Goal: Information Seeking & Learning: Learn about a topic

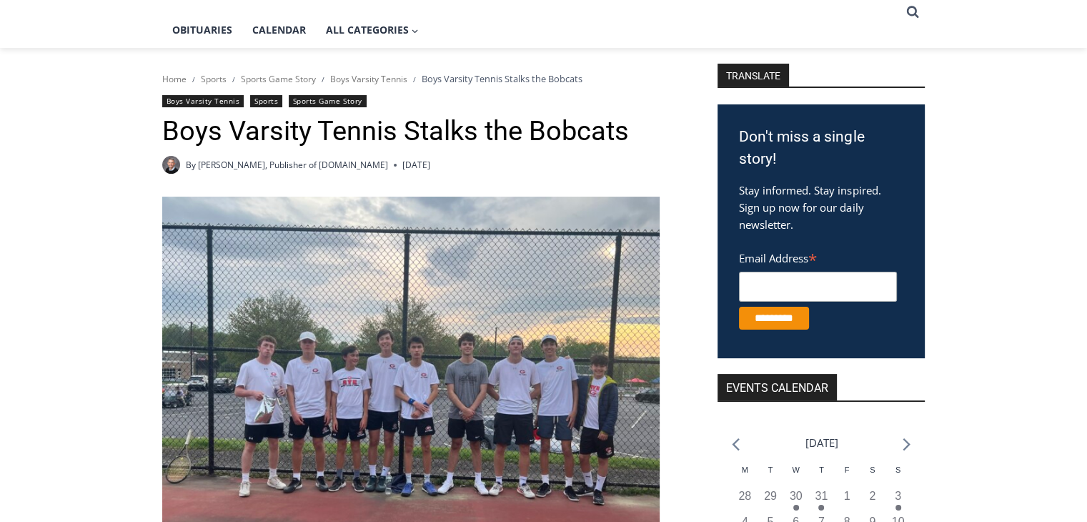
click at [485, 434] on img at bounding box center [410, 374] width 497 height 355
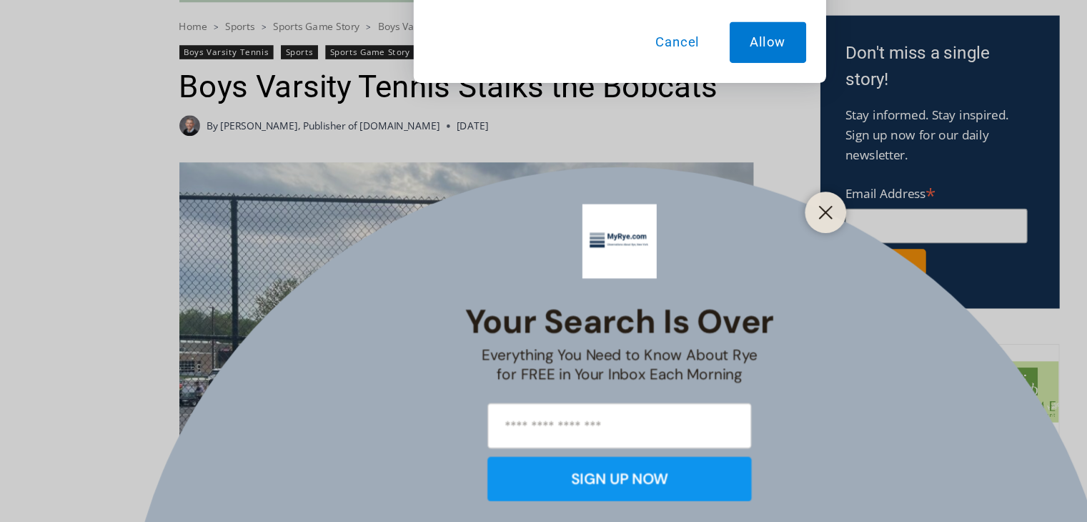
scroll to position [402, 0]
click at [730, 242] on button "Close" at bounding box center [723, 239] width 20 height 20
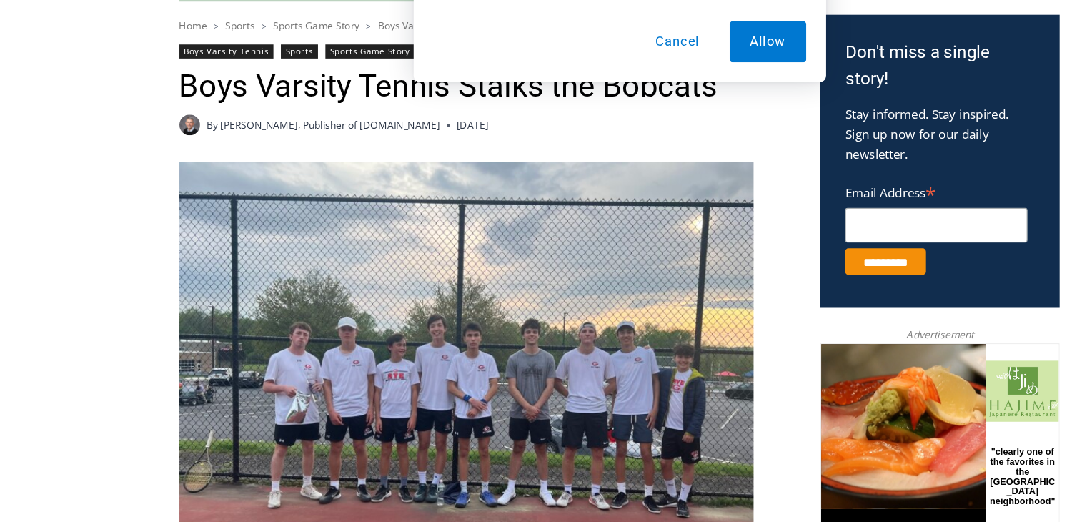
click at [720, 242] on div "Don't miss a single story! Stay informed. Stay inspired. Sign up now for our da…" at bounding box center [821, 196] width 207 height 254
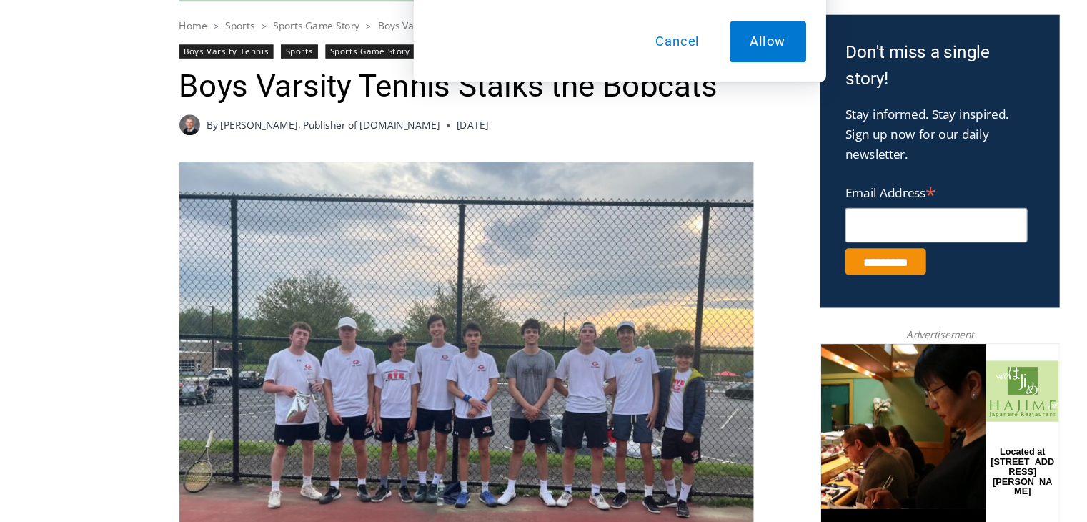
drag, startPoint x: 720, startPoint y: 242, endPoint x: 514, endPoint y: 441, distance: 286.6
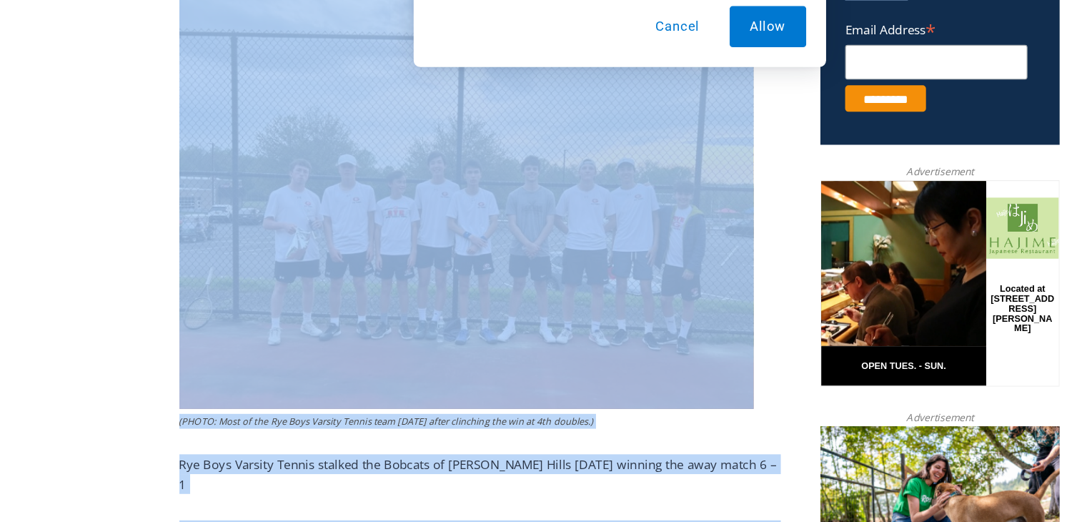
scroll to position [531, 0]
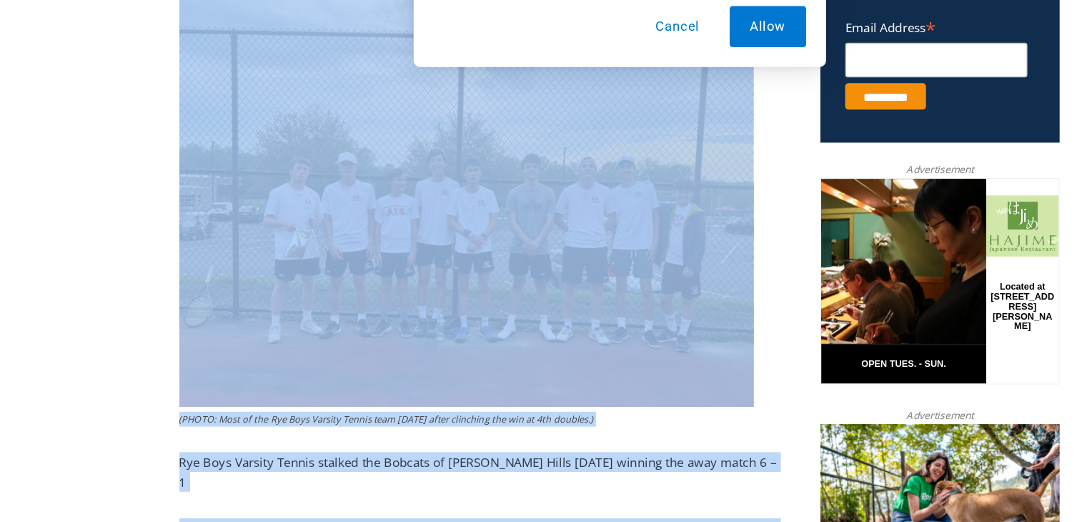
click at [574, 437] on figcaption "(PHOTO: Most of the Rye Boys Varsity Tennis team on Monday after clinching the …" at bounding box center [410, 432] width 497 height 13
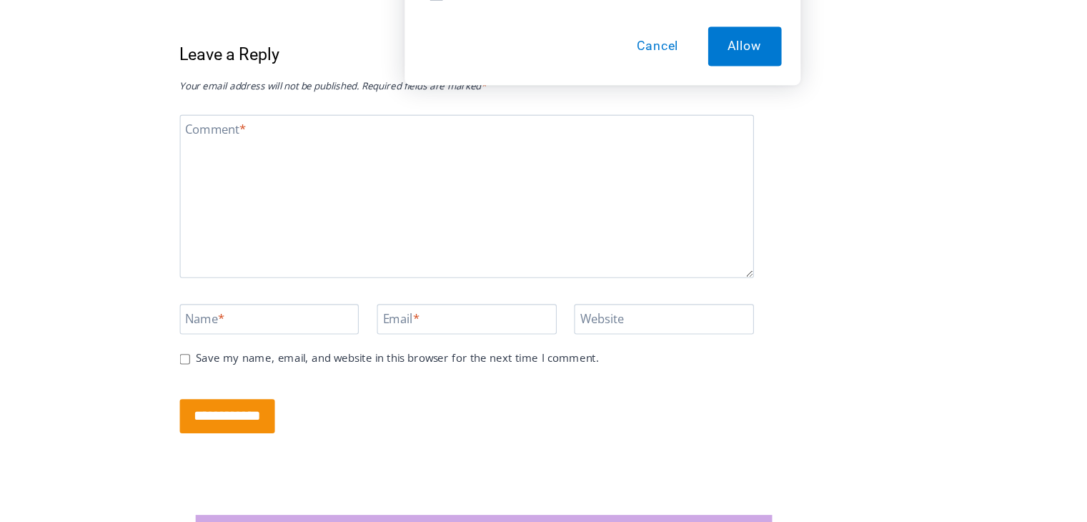
scroll to position [2690, 0]
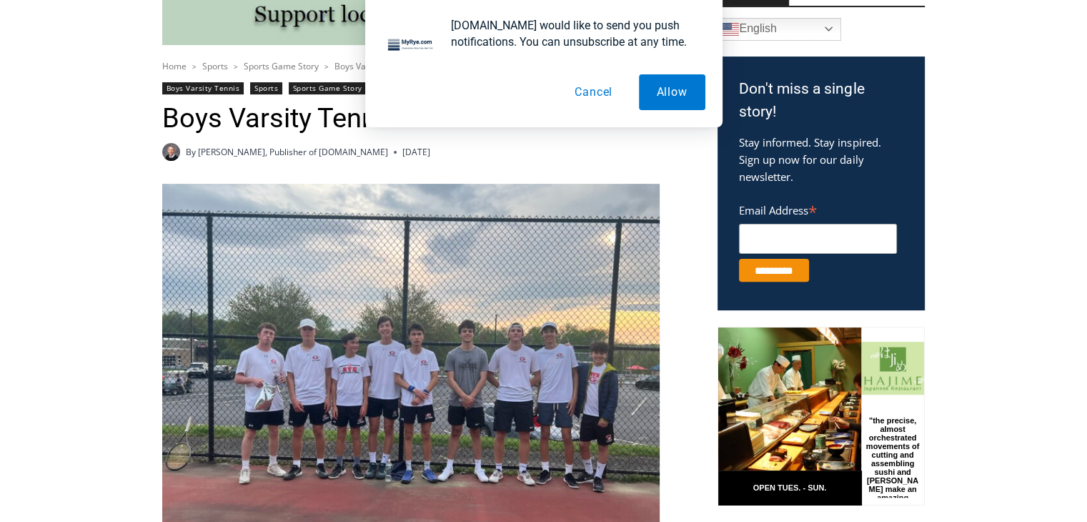
scroll to position [423, 0]
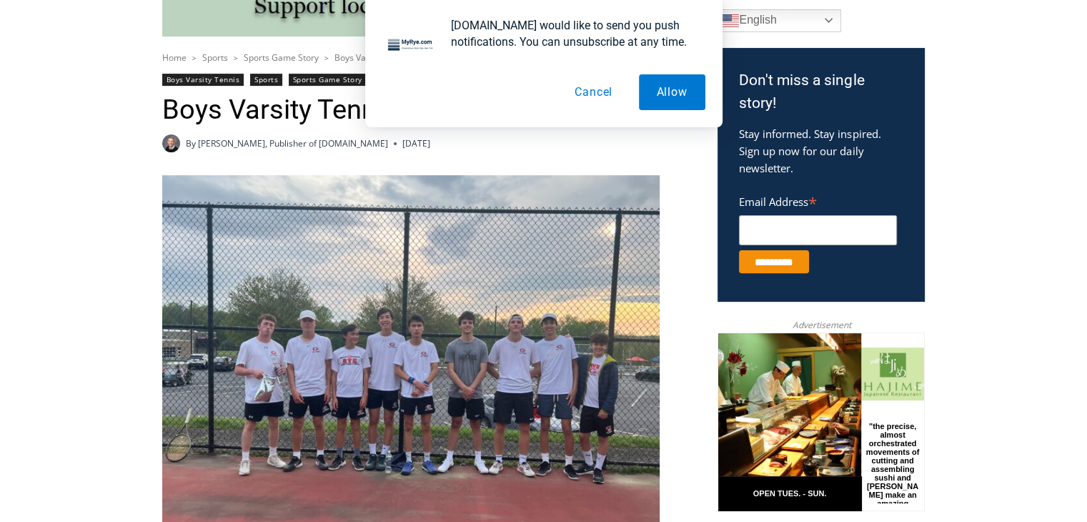
click at [580, 100] on button "Cancel" at bounding box center [594, 92] width 74 height 36
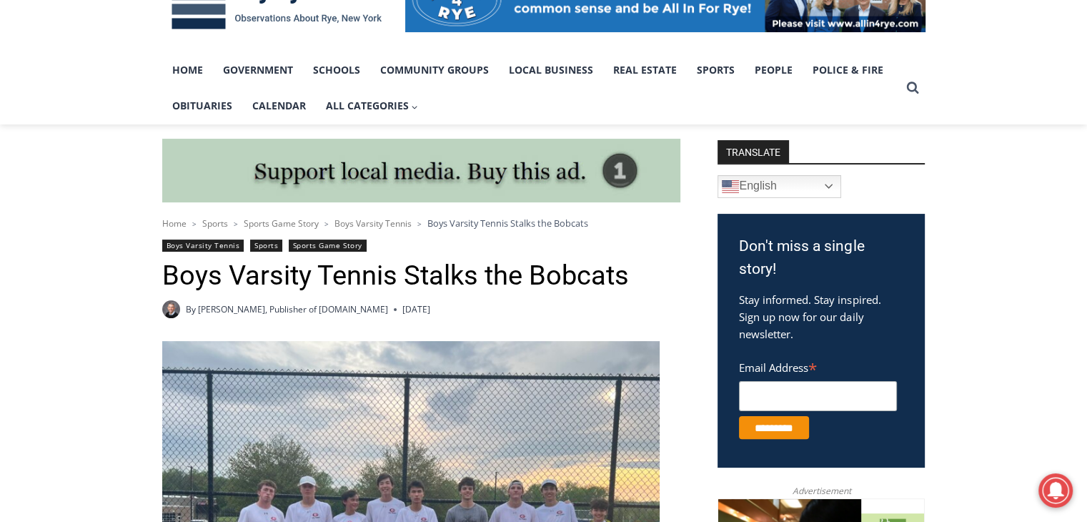
scroll to position [279, 0]
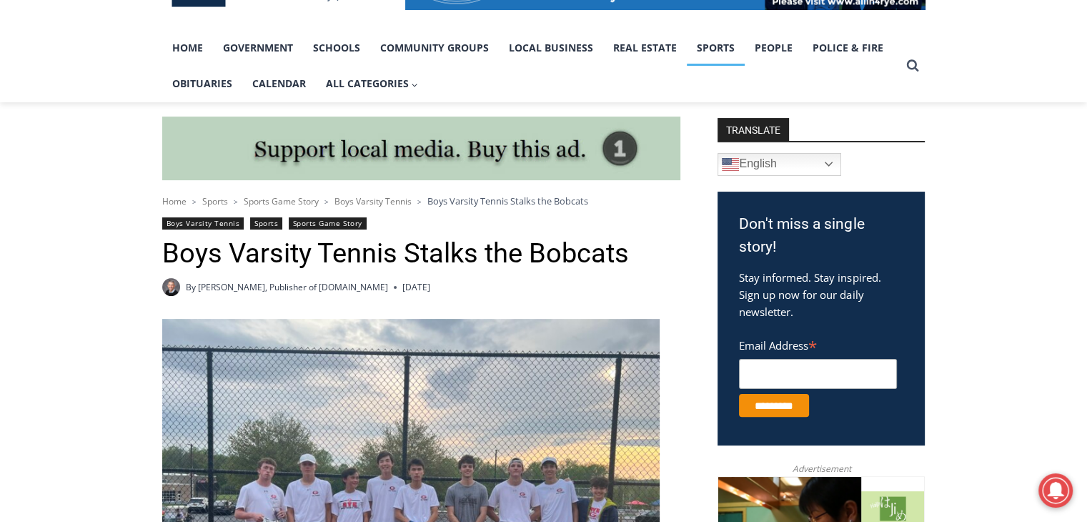
click at [719, 31] on link "Sports" at bounding box center [716, 48] width 58 height 36
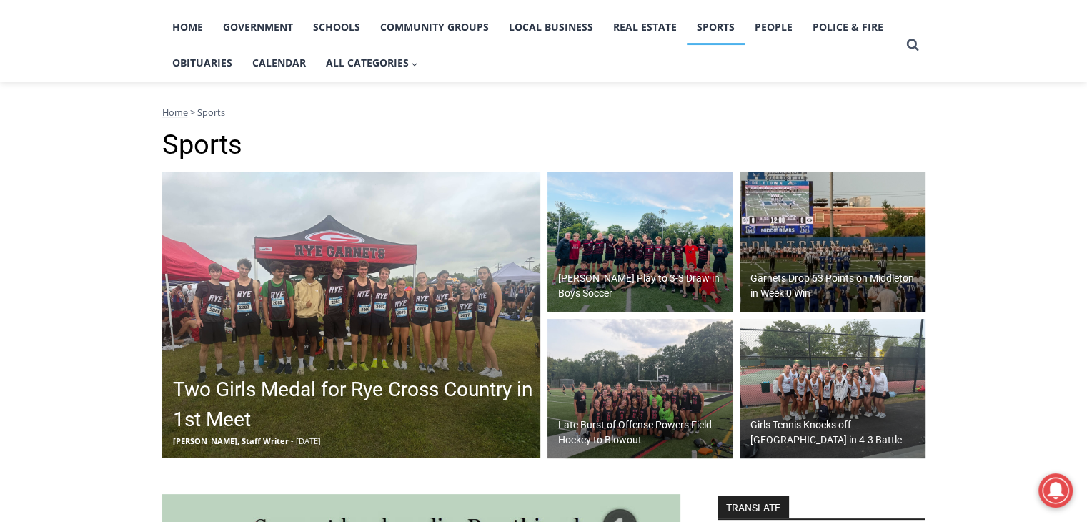
click at [809, 390] on img at bounding box center [833, 389] width 186 height 140
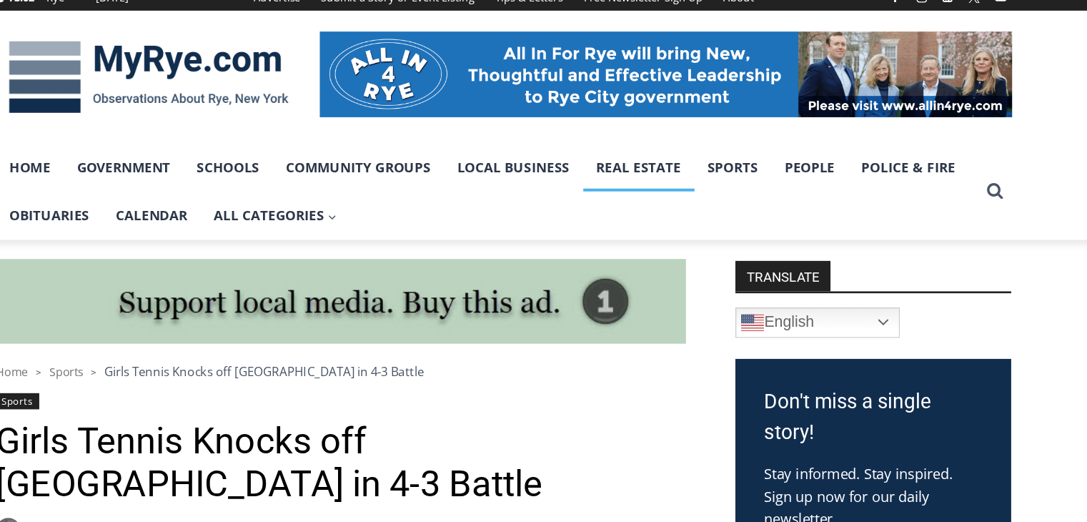
scroll to position [73, 0]
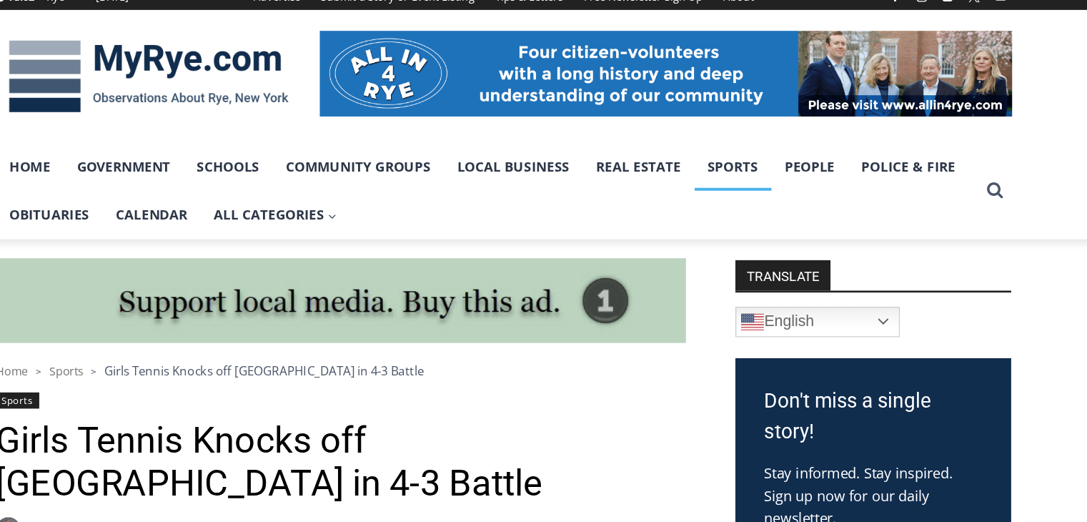
click at [703, 251] on link "Sports" at bounding box center [716, 255] width 58 height 36
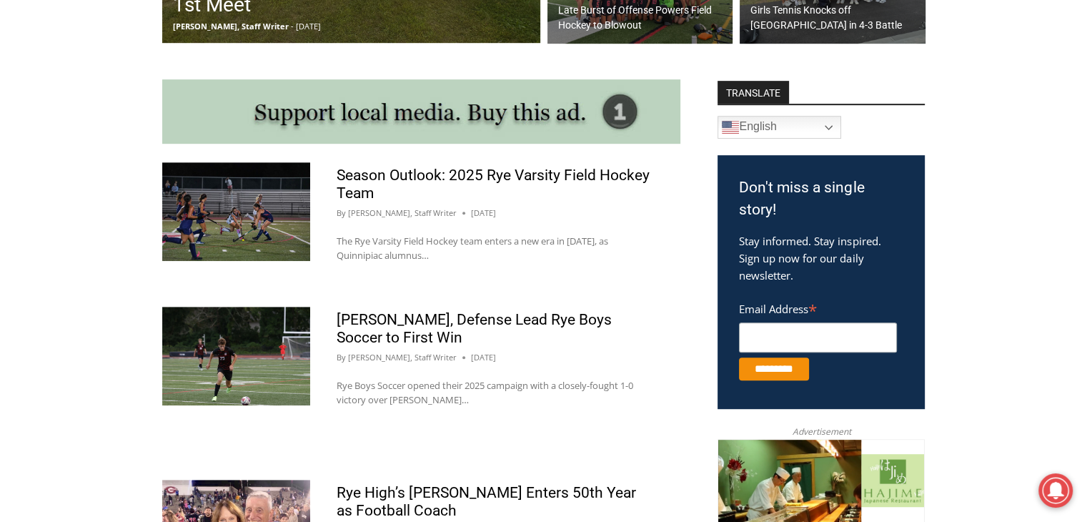
scroll to position [715, 0]
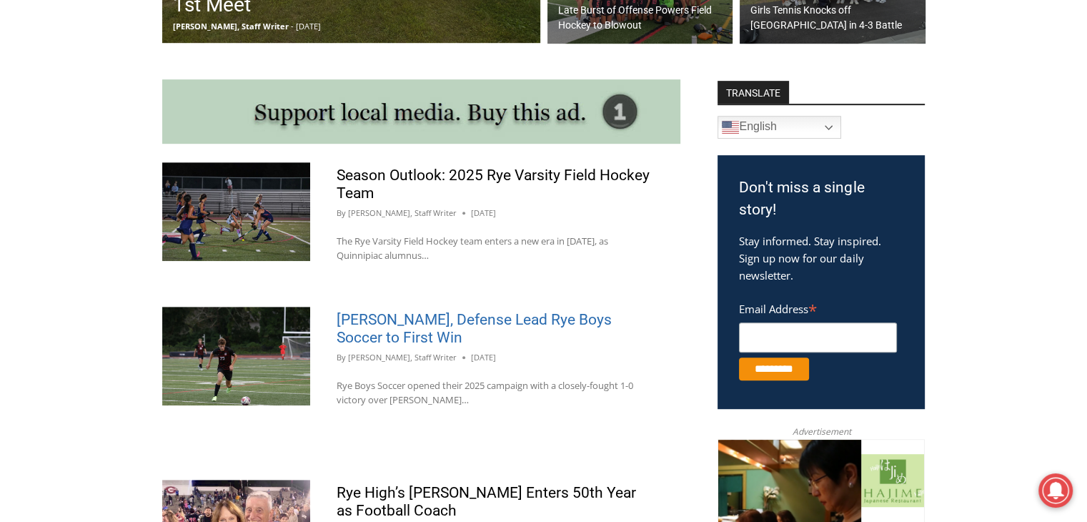
click at [495, 319] on link "[PERSON_NAME], Defense Lead Rye Boys Soccer to First Win" at bounding box center [474, 328] width 275 height 35
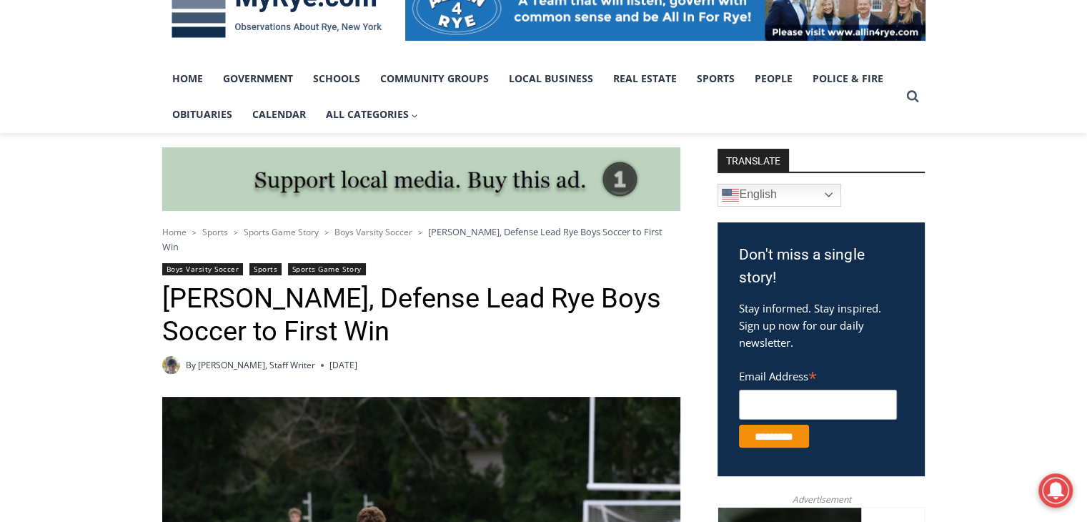
scroll to position [249, 0]
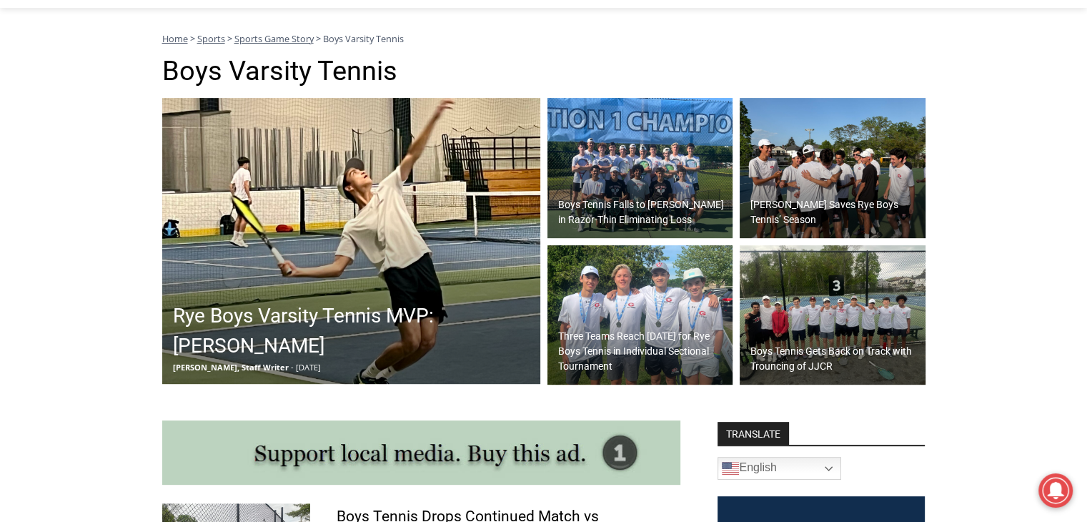
click at [410, 343] on h2 "Rye Boys Varsity Tennis MVP: Alex Gordon" at bounding box center [355, 331] width 364 height 60
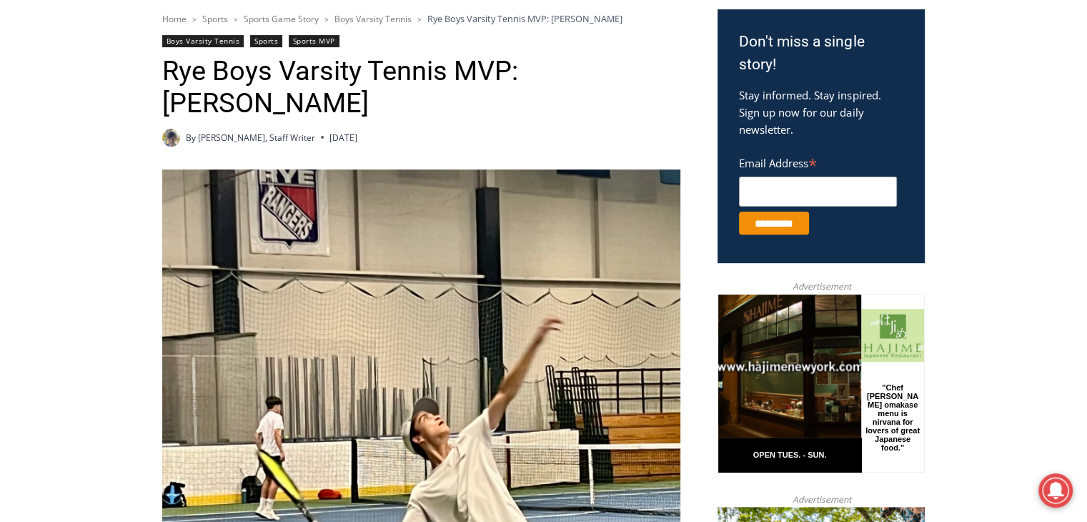
scroll to position [463, 0]
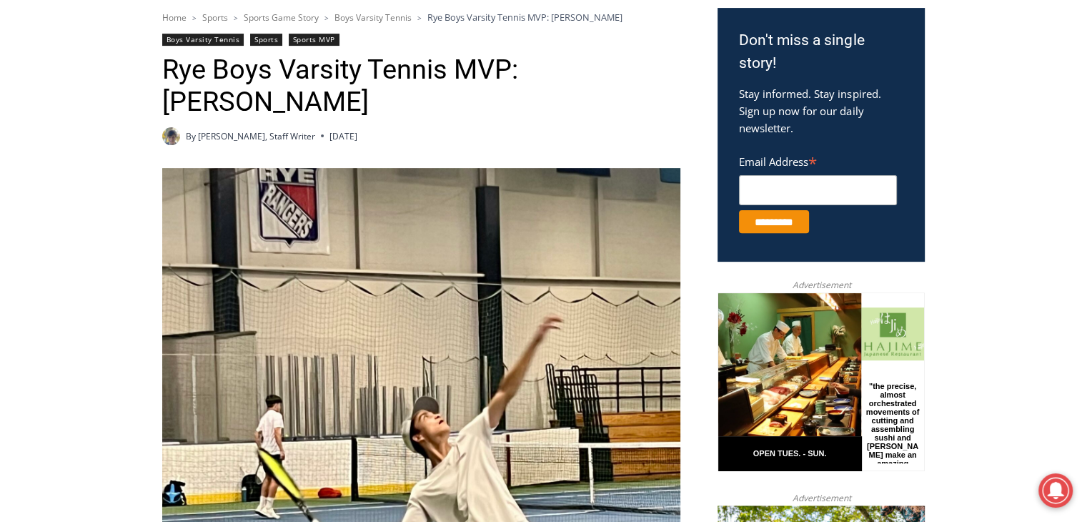
click at [552, 73] on h1 "Rye Boys Varsity Tennis MVP: Alex Gordon" at bounding box center [421, 86] width 518 height 65
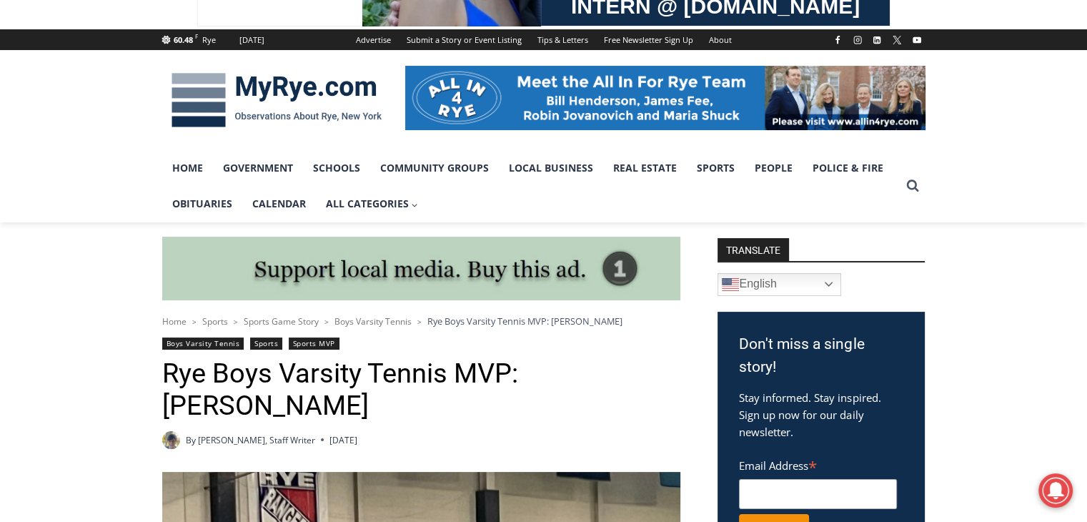
scroll to position [154, 0]
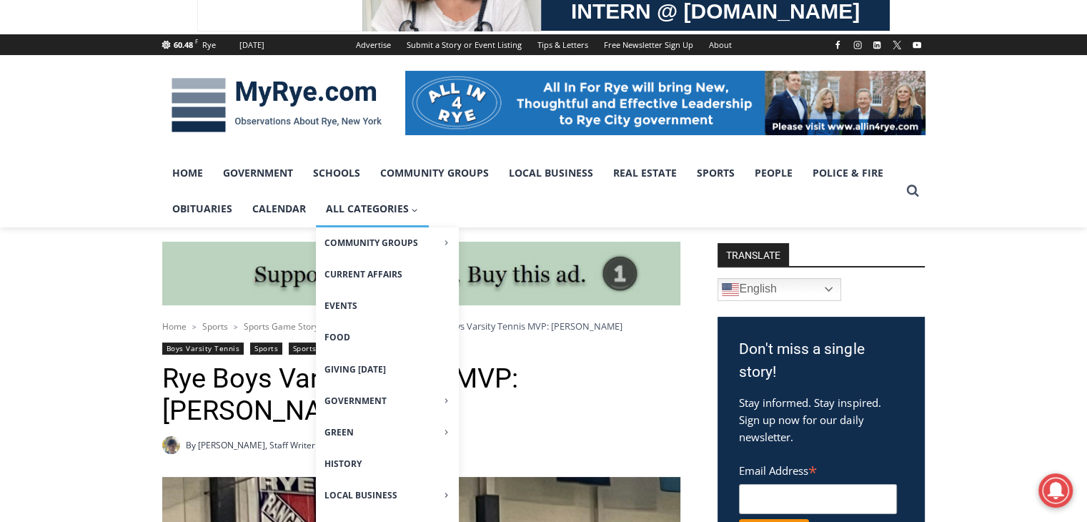
click at [383, 204] on span "All Categories Expand" at bounding box center [372, 209] width 93 height 16
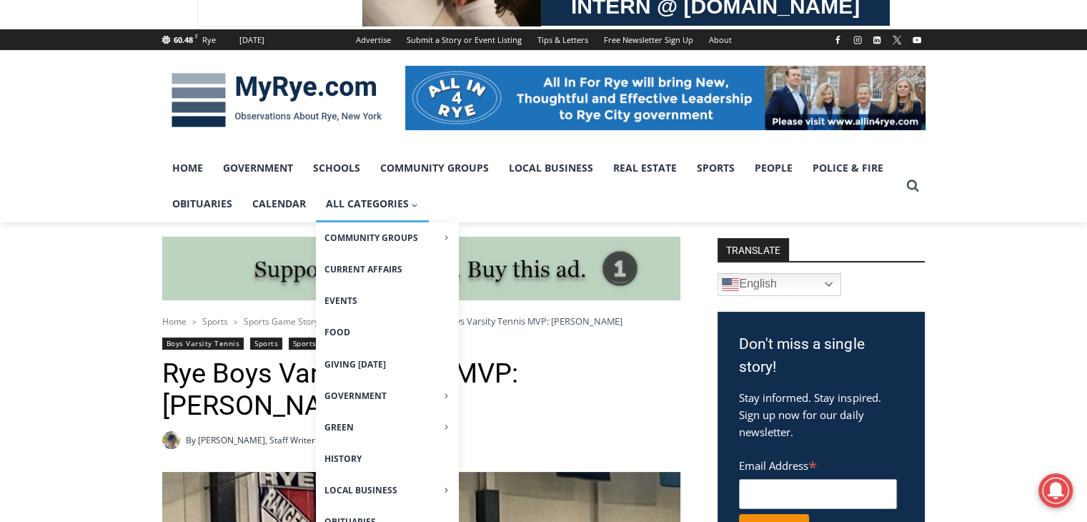
scroll to position [160, 0]
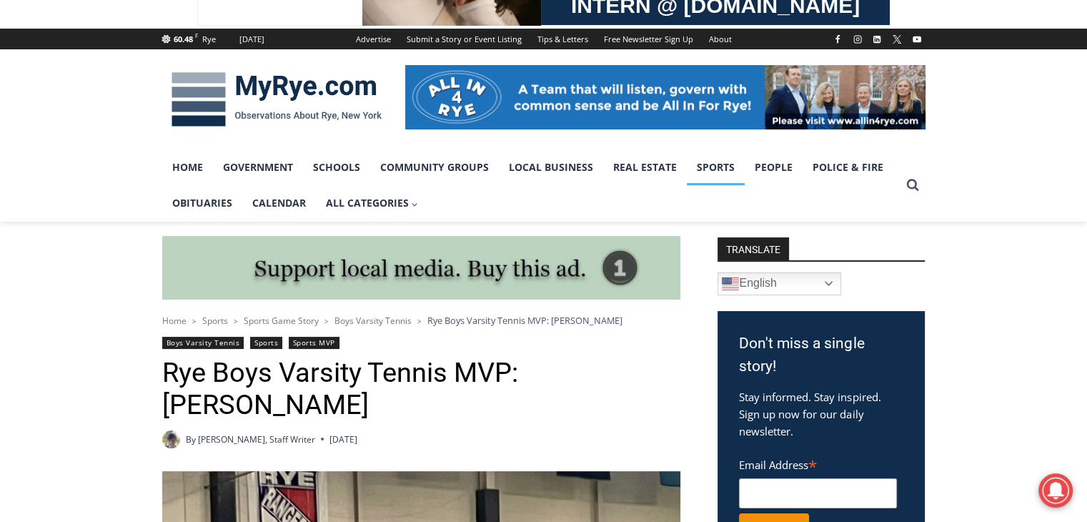
click at [709, 159] on link "Sports" at bounding box center [716, 167] width 58 height 36
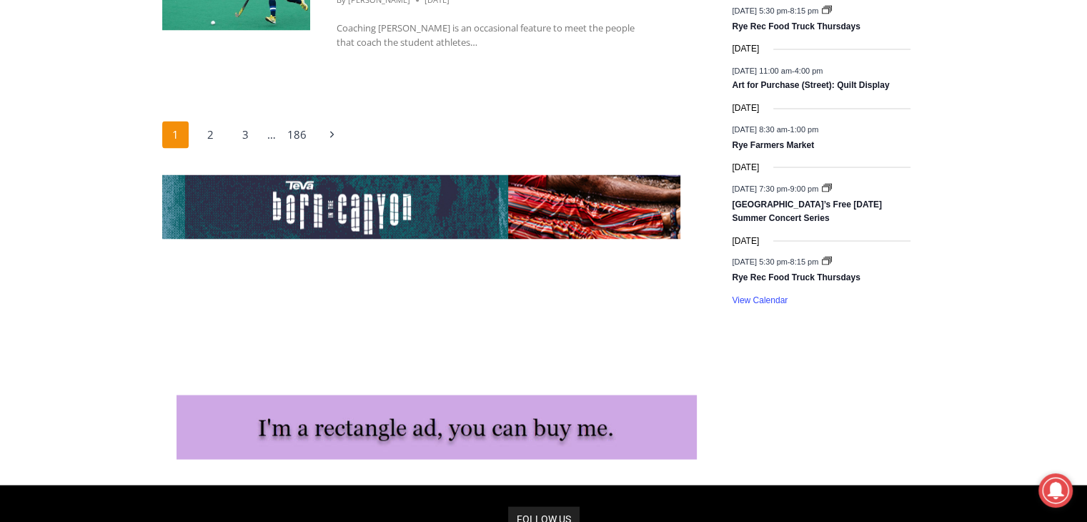
scroll to position [2687, 0]
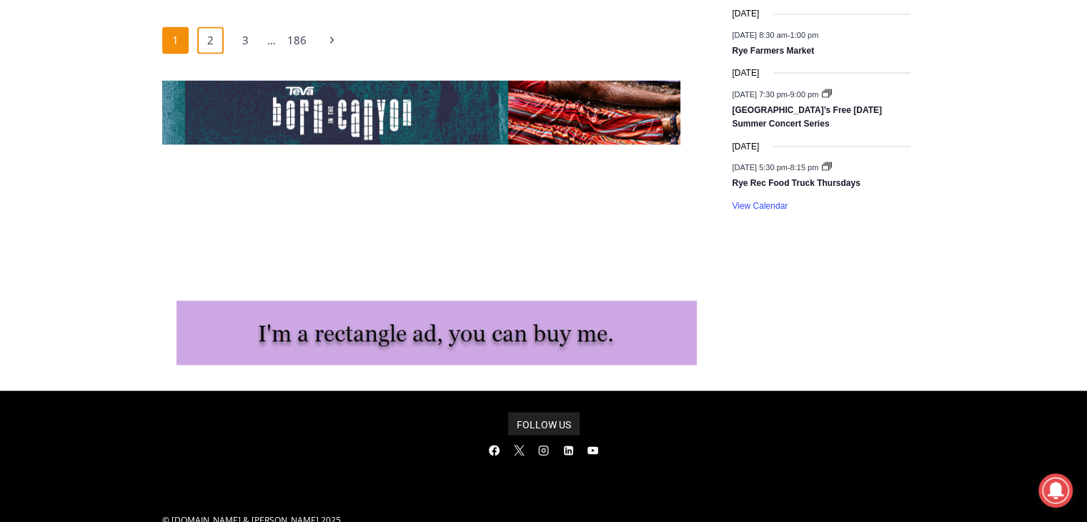
click at [221, 41] on link "2" at bounding box center [210, 39] width 27 height 27
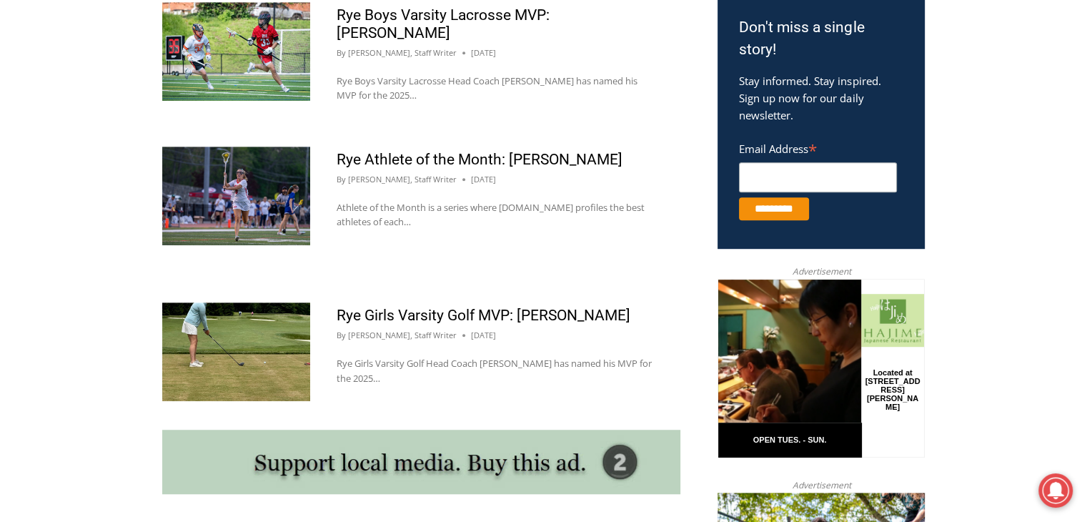
scroll to position [875, 0]
